Goal: Navigation & Orientation: Find specific page/section

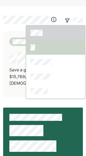
click at [39, 49] on div at bounding box center [55, 47] width 59 height 15
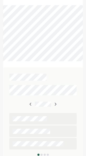
scroll to position [351, 0]
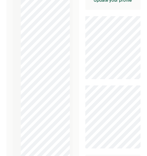
scroll to position [154, 0]
